Goal: Transaction & Acquisition: Complete application form

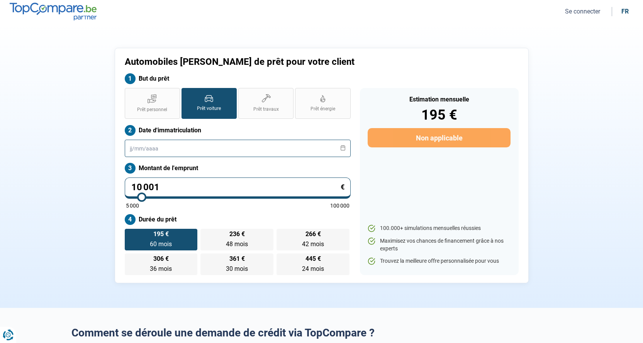
click at [131, 151] on input "text" at bounding box center [238, 148] width 226 height 17
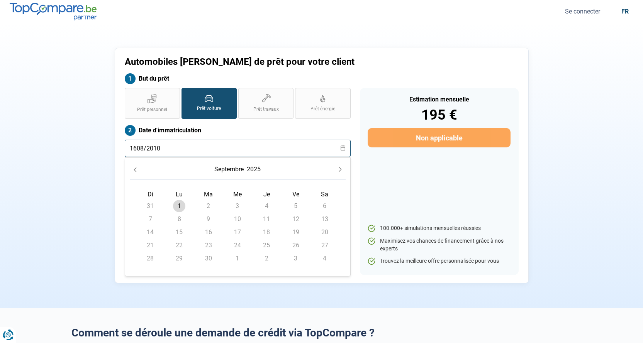
click at [135, 146] on input "1608/2010" at bounding box center [238, 148] width 226 height 17
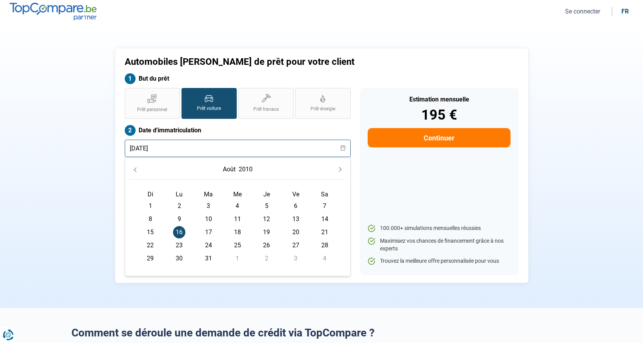
click at [177, 148] on input "16/08/2010" at bounding box center [238, 148] width 226 height 17
type input "16/08/2013"
click at [433, 141] on button "Continuer" at bounding box center [439, 137] width 143 height 19
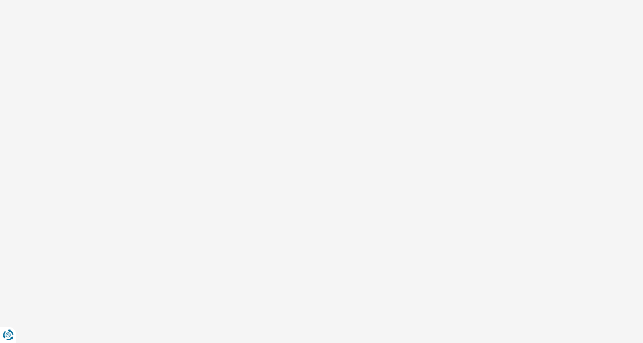
select select "32"
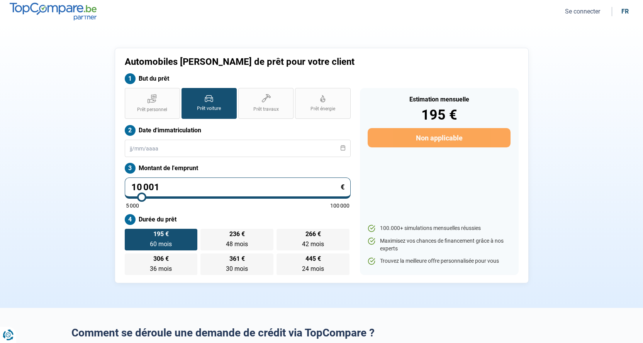
type input "8 000"
type input "8000"
type input "5 000"
drag, startPoint x: 126, startPoint y: 196, endPoint x: 55, endPoint y: 183, distance: 72.2
type input "5000"
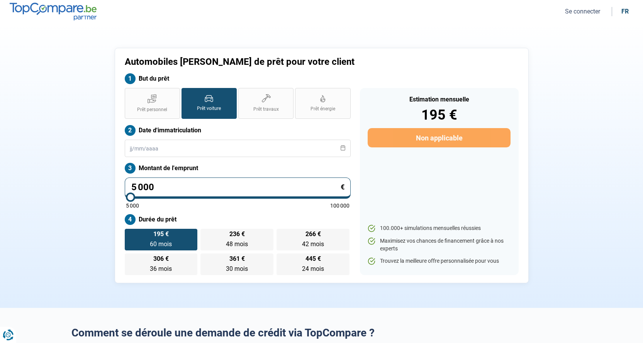
click at [126, 197] on input "range" at bounding box center [238, 198] width 224 height 2
radio input "true"
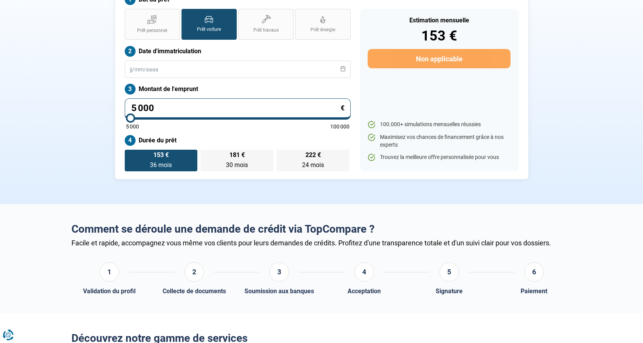
scroll to position [116, 0]
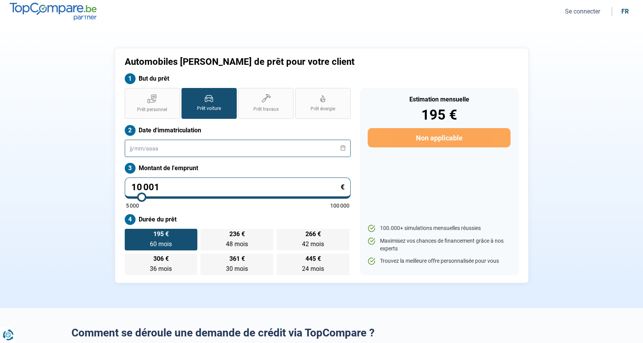
click at [127, 150] on input "text" at bounding box center [238, 148] width 226 height 17
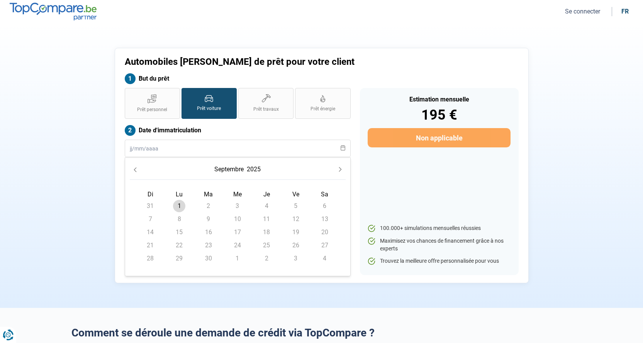
click at [137, 171] on icon "Previous Month" at bounding box center [135, 169] width 5 height 5
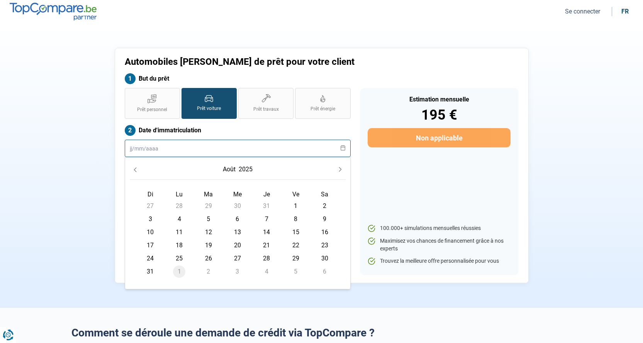
click at [132, 149] on input "text" at bounding box center [238, 148] width 226 height 17
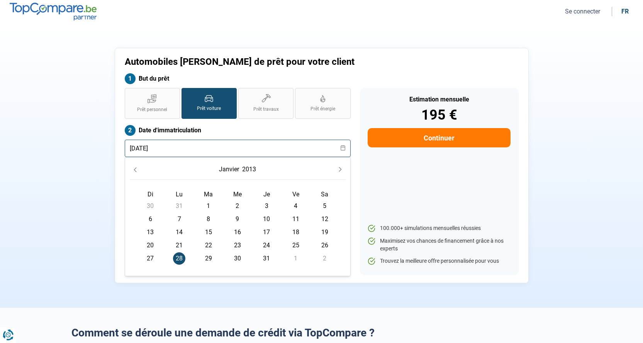
type input "[DATE]"
click at [179, 260] on span "28" at bounding box center [179, 259] width 12 height 12
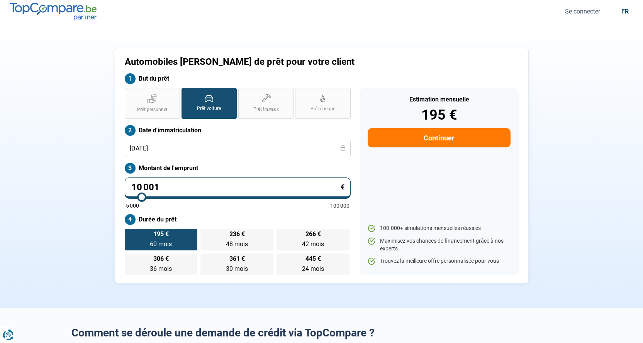
type input "9 250"
type input "9250"
type input "8 250"
type input "8250"
type input "7 250"
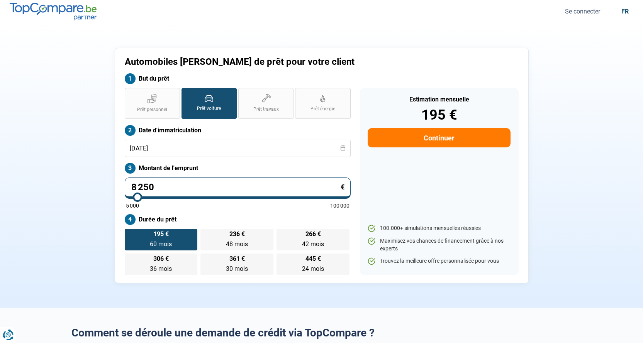
type input "7250"
type input "5 750"
type input "5750"
type input "5 000"
drag, startPoint x: 142, startPoint y: 201, endPoint x: 113, endPoint y: 196, distance: 29.4
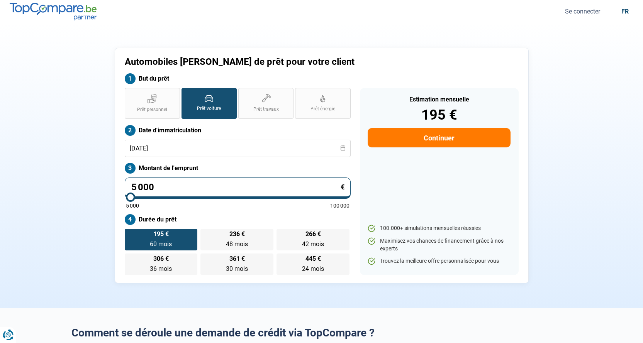
type input "5000"
click at [126, 197] on input "range" at bounding box center [238, 198] width 224 height 2
radio input "true"
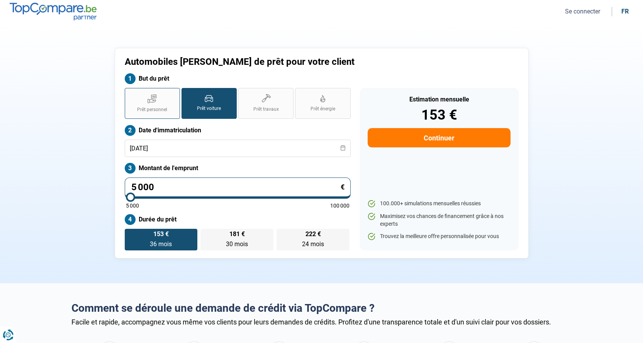
click at [158, 107] on span "Prêt personnel" at bounding box center [152, 110] width 30 height 7
click at [130, 93] on input "Prêt personnel" at bounding box center [127, 90] width 5 height 5
radio input "true"
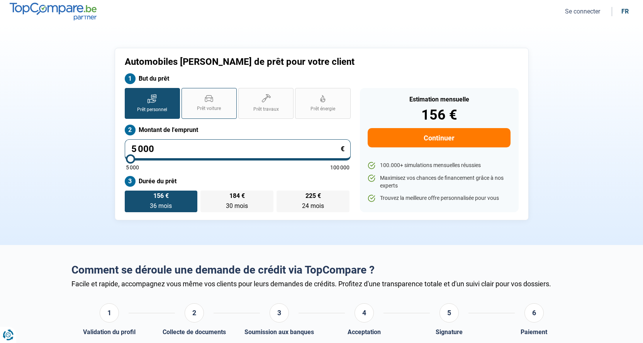
click at [217, 107] on span "Prêt voiture" at bounding box center [209, 108] width 24 height 7
click at [187, 93] on input "Prêt voiture" at bounding box center [184, 90] width 5 height 5
radio input "true"
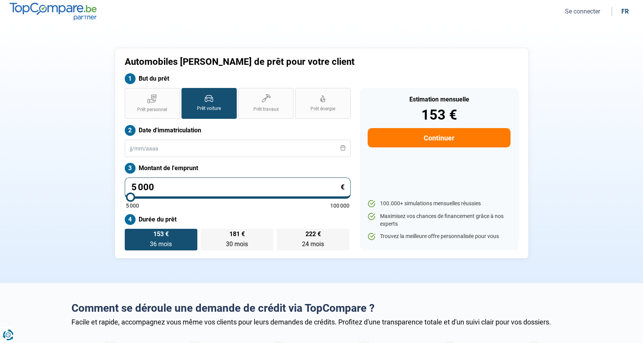
click at [440, 136] on button "Continuer" at bounding box center [439, 137] width 143 height 19
select select "32"
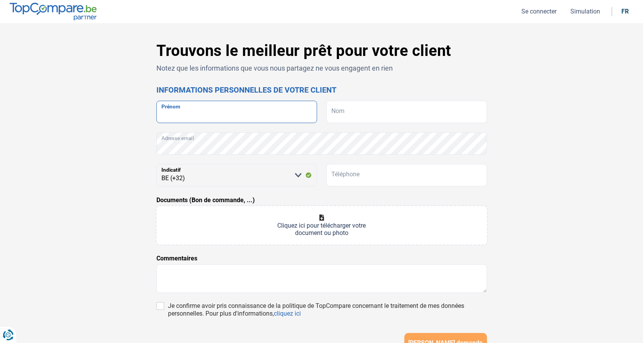
click at [226, 116] on input "Prénom" at bounding box center [236, 112] width 161 height 22
click at [540, 10] on button "Se connecter" at bounding box center [539, 11] width 40 height 8
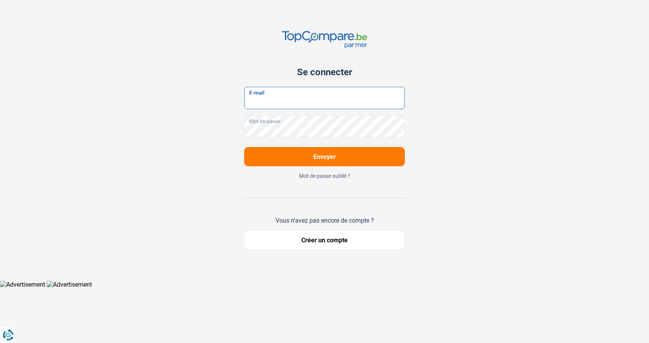
type input "[EMAIL_ADDRESS][DOMAIN_NAME]"
click at [309, 156] on button "Envoyer" at bounding box center [324, 156] width 161 height 19
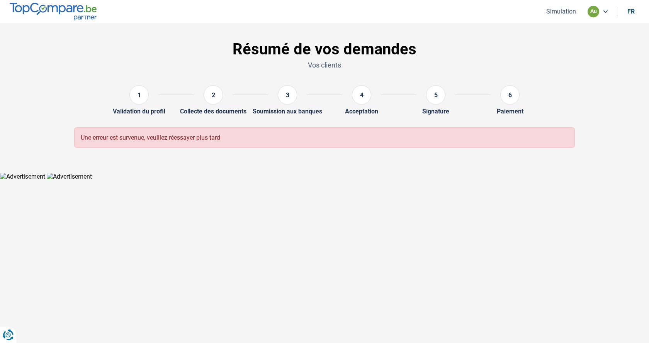
click at [604, 10] on icon at bounding box center [605, 11] width 6 height 6
click at [563, 14] on button "Simulation" at bounding box center [561, 11] width 34 height 8
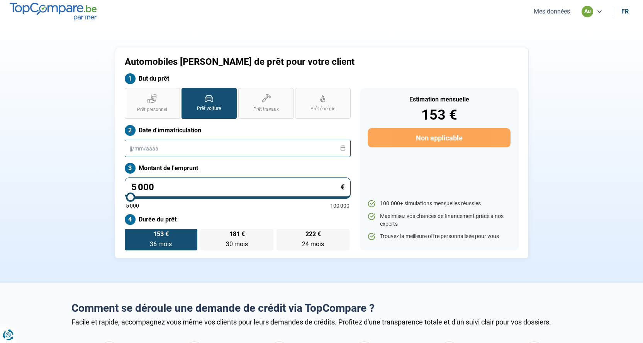
click at [133, 146] on input "text" at bounding box center [238, 148] width 226 height 17
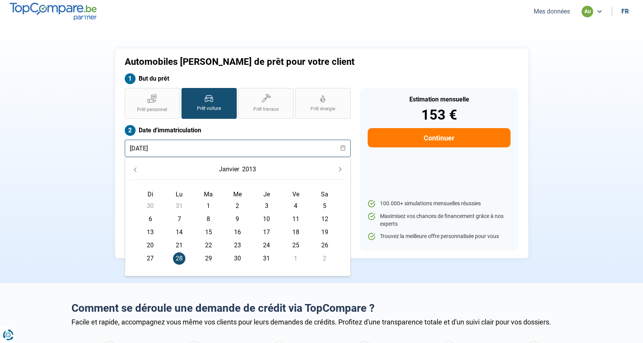
type input "[DATE]"
click at [180, 260] on span "28" at bounding box center [179, 259] width 12 height 12
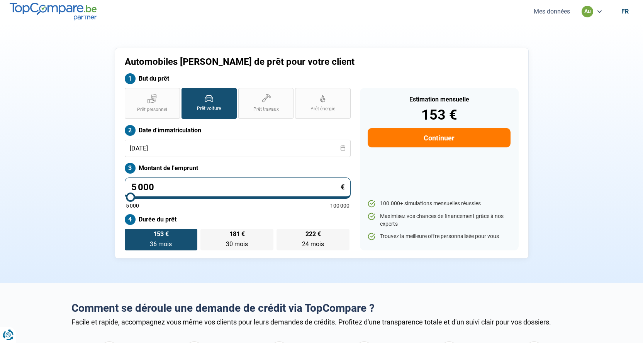
click at [436, 139] on button "Continuer" at bounding box center [439, 137] width 143 height 19
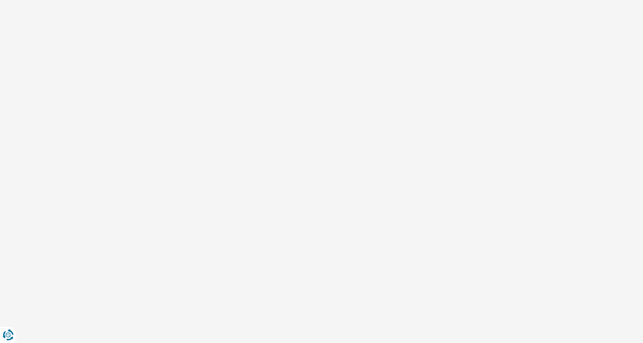
select select "32"
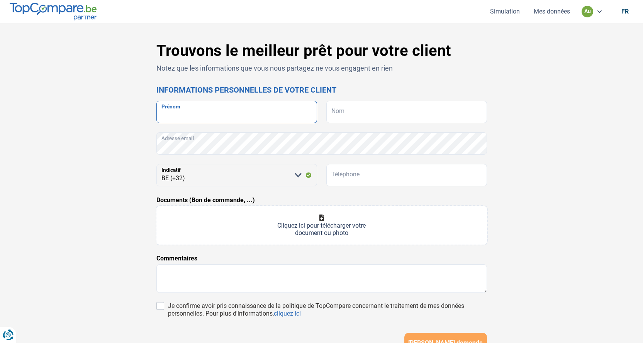
click at [192, 114] on input "Prénom" at bounding box center [236, 112] width 161 height 22
type input "[PERSON_NAME]"
click at [376, 107] on input "Nom" at bounding box center [406, 112] width 161 height 22
type input "[PERSON_NAME]"
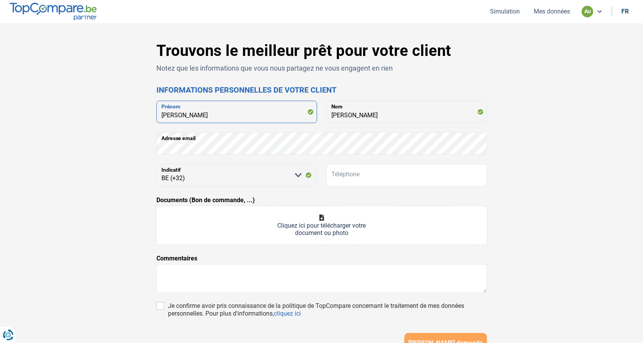
click at [221, 115] on input "[PERSON_NAME]" at bounding box center [236, 112] width 161 height 22
click at [357, 174] on input "Téléphone" at bounding box center [406, 175] width 161 height 22
type input "0499410809"
click at [318, 233] on input "Documents (Bon de commande, ...)" at bounding box center [321, 225] width 331 height 39
click at [321, 228] on input "Documents (Bon de commande, ...)" at bounding box center [321, 225] width 331 height 39
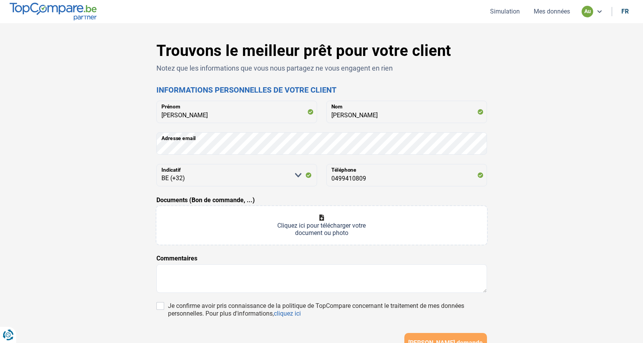
type input "C:\fakepath\1000086148.jpg"
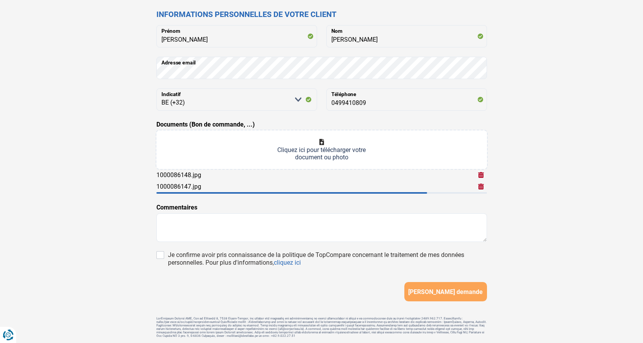
scroll to position [77, 0]
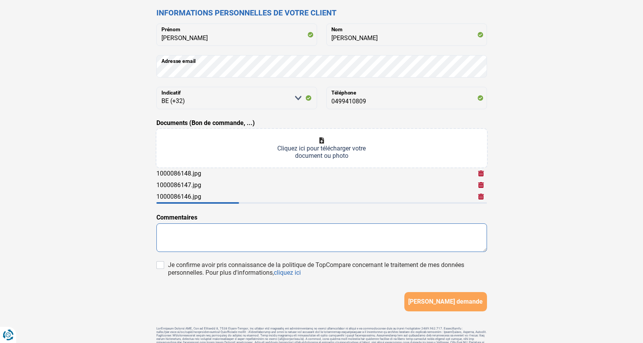
click at [184, 226] on textarea at bounding box center [321, 238] width 331 height 29
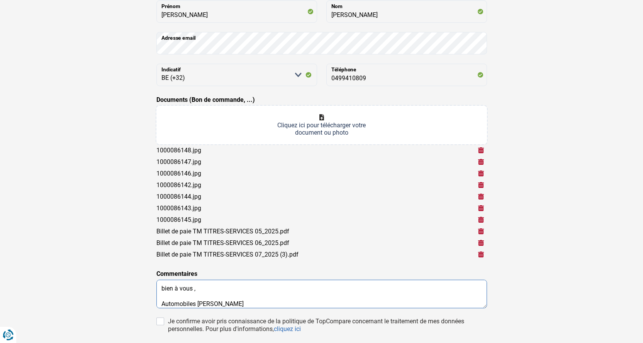
scroll to position [193, 0]
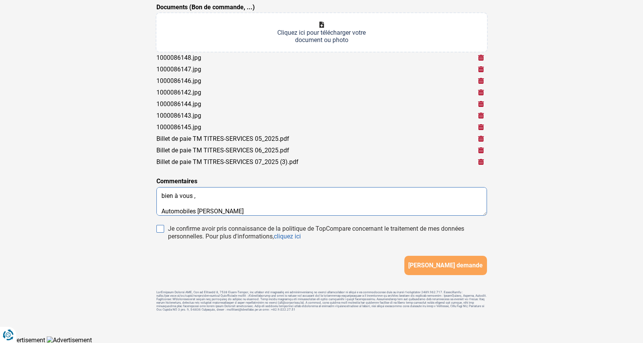
type textarea "Bonjour , le client aimerais bien faire une simulations pour avoir un crédit po…"
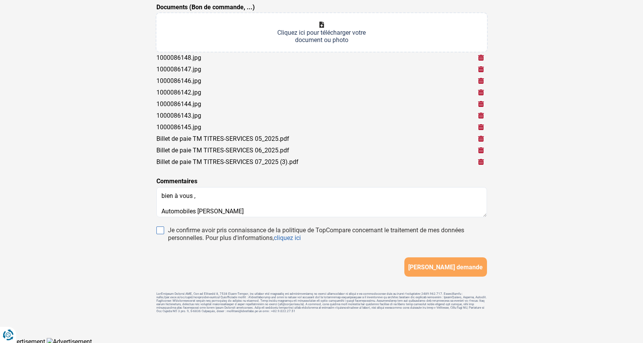
click at [160, 228] on input "Je confirme avoir pris connaissance de la politique de TopCompare concernant le…" at bounding box center [160, 231] width 8 height 8
checkbox input "true"
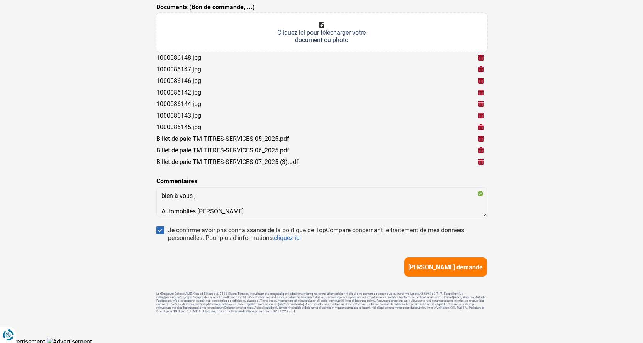
click at [460, 271] on button "[PERSON_NAME] demande" at bounding box center [445, 267] width 83 height 19
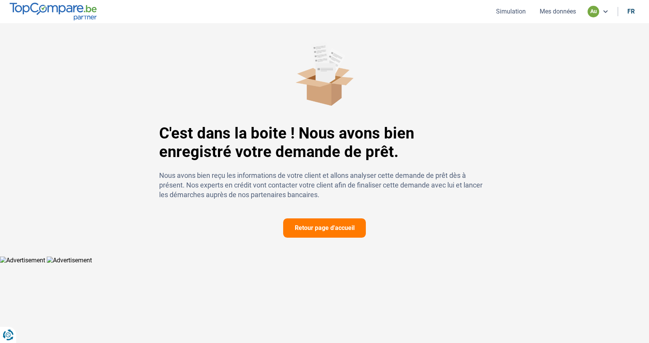
click at [331, 231] on button "Retour page d'accueil" at bounding box center [324, 228] width 83 height 19
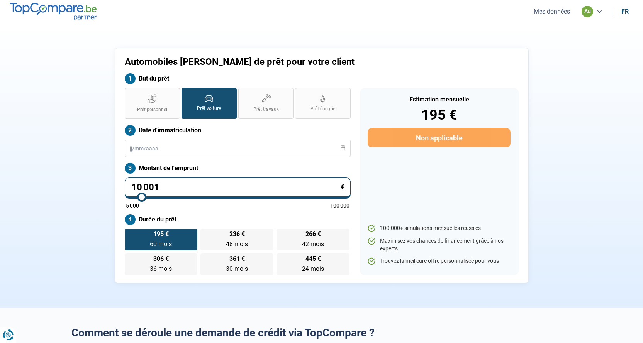
click at [594, 7] on div "au" at bounding box center [592, 12] width 21 height 12
click at [600, 13] on icon at bounding box center [599, 11] width 6 height 6
click at [554, 14] on button "Mes données" at bounding box center [552, 11] width 41 height 8
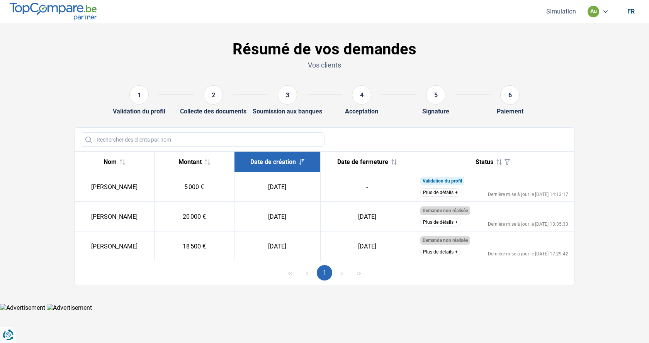
click at [450, 194] on button "Plus de détails" at bounding box center [440, 193] width 40 height 8
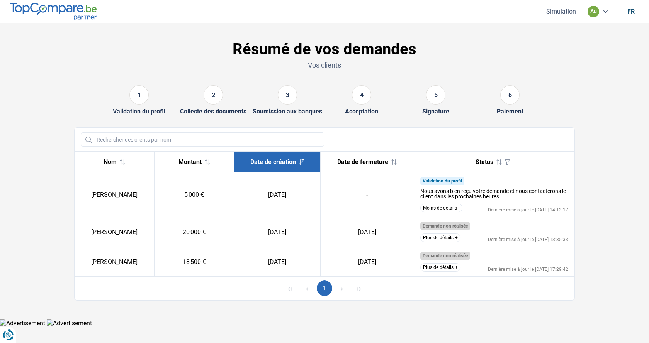
click at [447, 208] on button "Moins de détails" at bounding box center [441, 208] width 42 height 8
